Goal: Find specific page/section: Locate a particular part of the current website

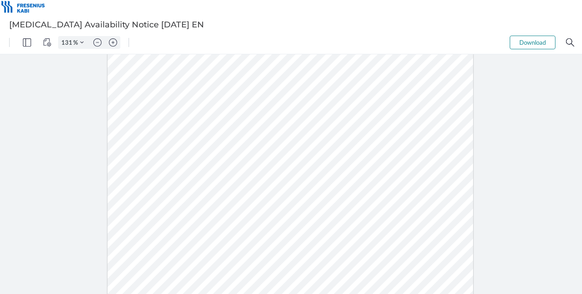
type input "156"
click at [124, 165] on div at bounding box center [289, 145] width 435 height 564
click at [125, 165] on div at bounding box center [289, 145] width 435 height 564
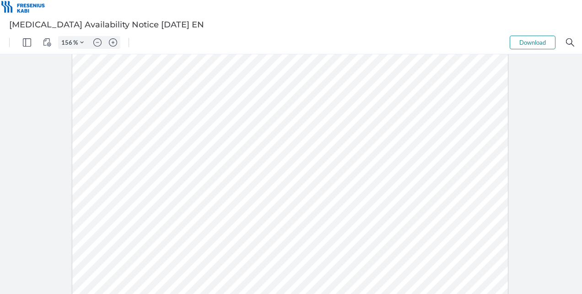
drag, startPoint x: 138, startPoint y: 164, endPoint x: 108, endPoint y: 167, distance: 29.9
click at [108, 167] on div at bounding box center [289, 145] width 435 height 564
click at [539, 156] on div at bounding box center [291, 174] width 582 height 240
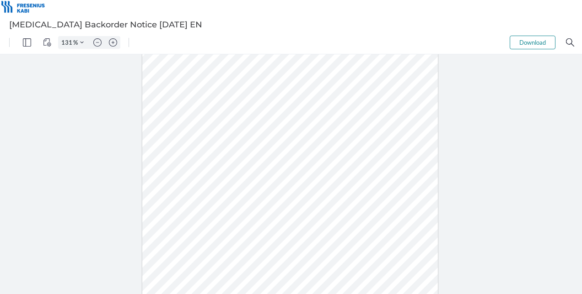
scroll to position [123, 0]
type input "206"
click at [89, 174] on div at bounding box center [288, 161] width 575 height 745
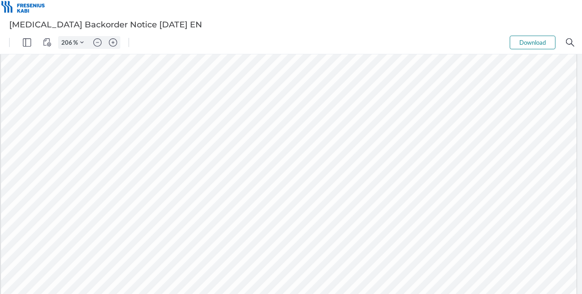
click at [90, 172] on div at bounding box center [288, 161] width 575 height 745
drag, startPoint x: 95, startPoint y: 173, endPoint x: 62, endPoint y: 178, distance: 33.4
click at [62, 178] on div at bounding box center [288, 161] width 575 height 745
